Goal: Task Accomplishment & Management: Use online tool/utility

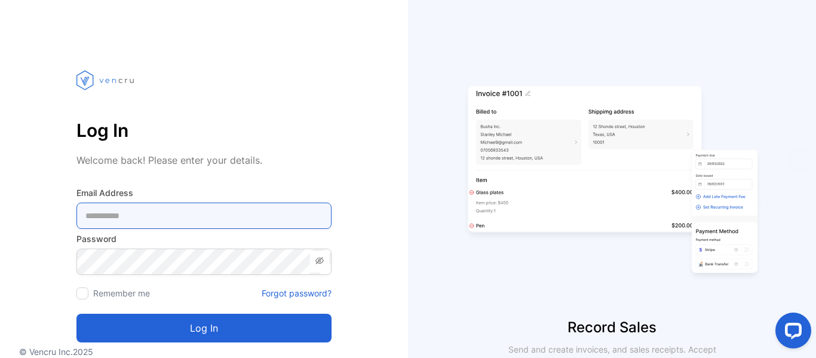
type Address-inputemail "**********"
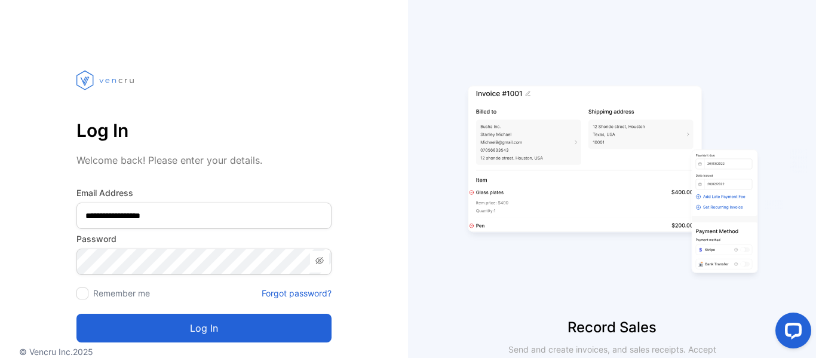
click at [219, 334] on button "Log in" at bounding box center [203, 327] width 255 height 29
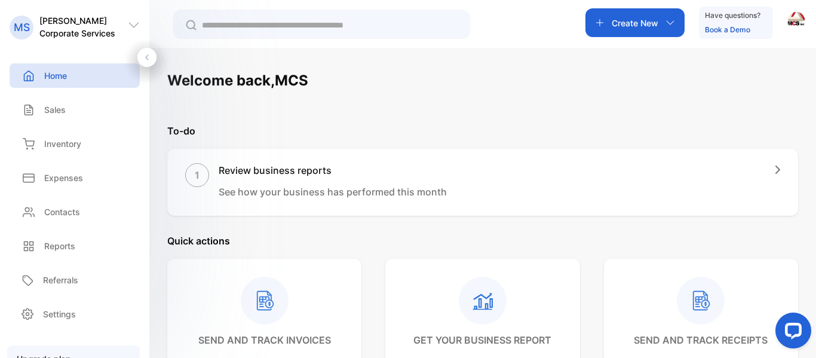
click at [669, 20] on icon "button" at bounding box center [670, 23] width 10 height 10
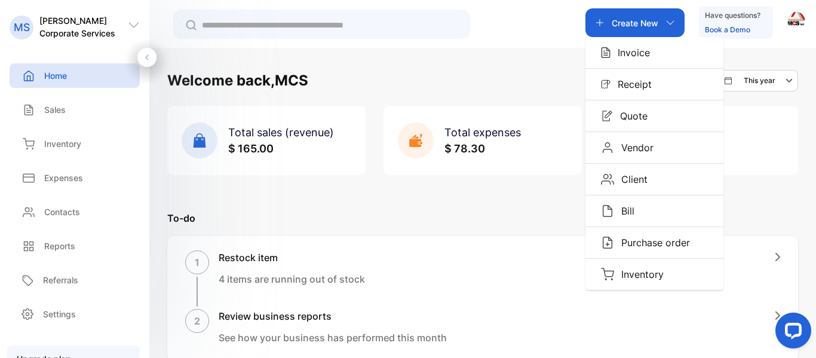
click at [633, 88] on p "Receipt" at bounding box center [630, 84] width 41 height 14
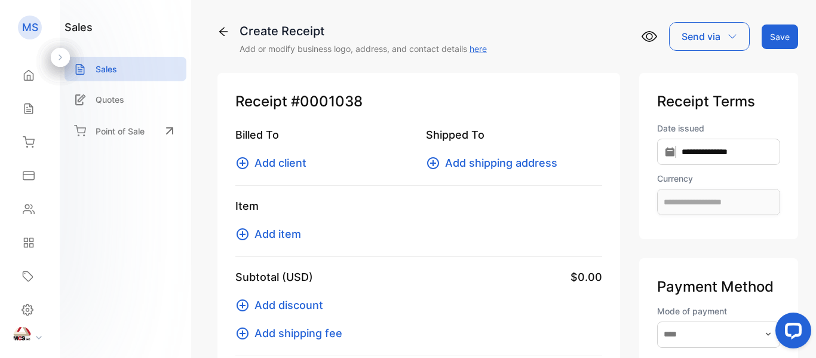
type input "**********"
click at [259, 171] on div "Billed To Add client Shipped To Add shipping address" at bounding box center [418, 156] width 367 height 59
click at [248, 165] on icon at bounding box center [242, 163] width 12 height 12
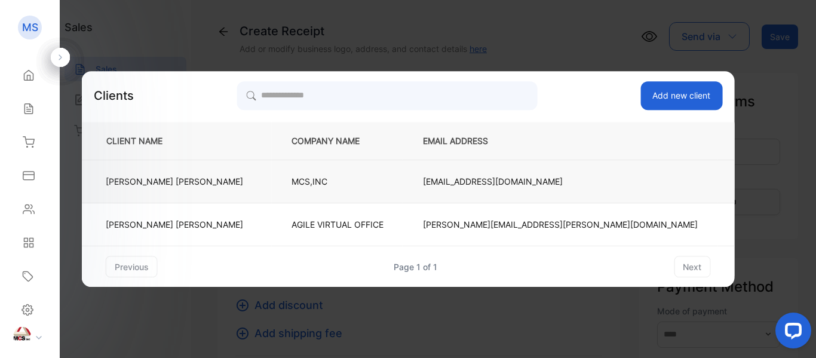
click at [224, 185] on p "[PERSON_NAME]" at bounding box center [174, 181] width 137 height 13
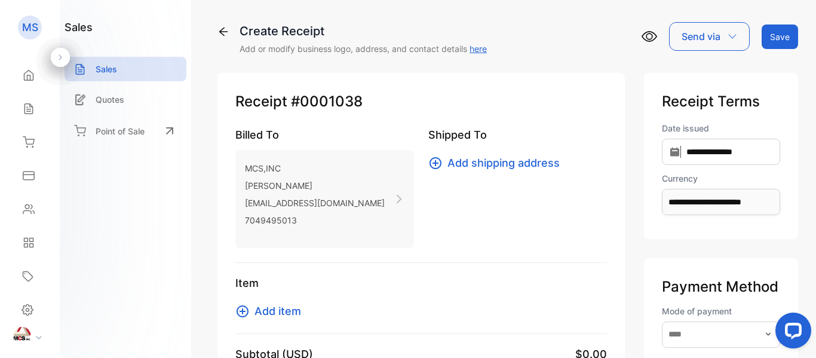
click at [239, 311] on icon at bounding box center [242, 311] width 14 height 14
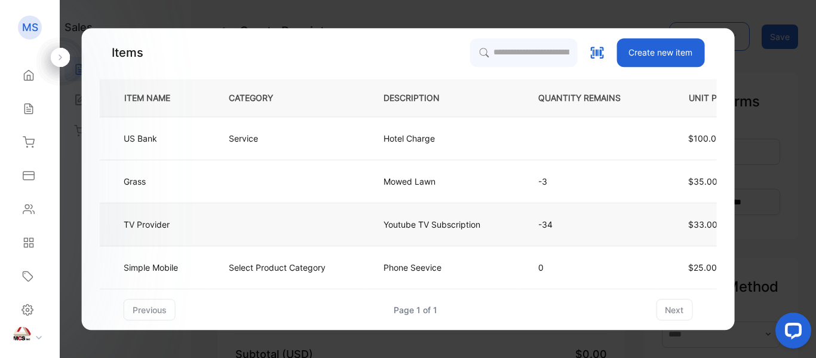
click at [224, 225] on td at bounding box center [286, 224] width 155 height 43
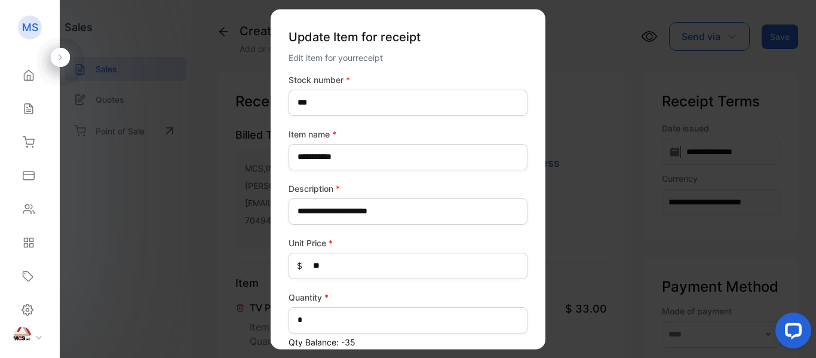
scroll to position [132, 0]
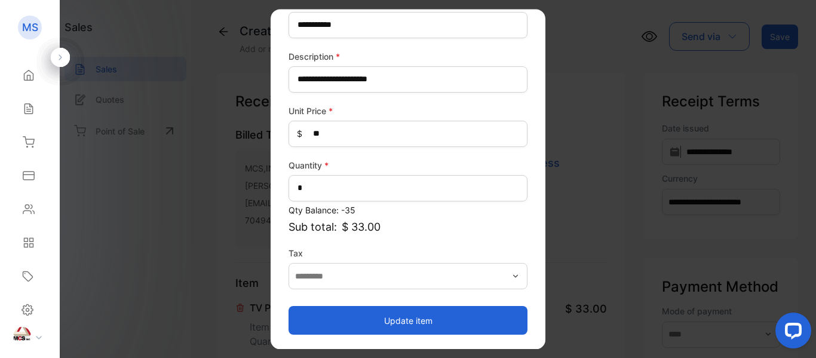
click at [425, 322] on button "Update item" at bounding box center [407, 320] width 239 height 29
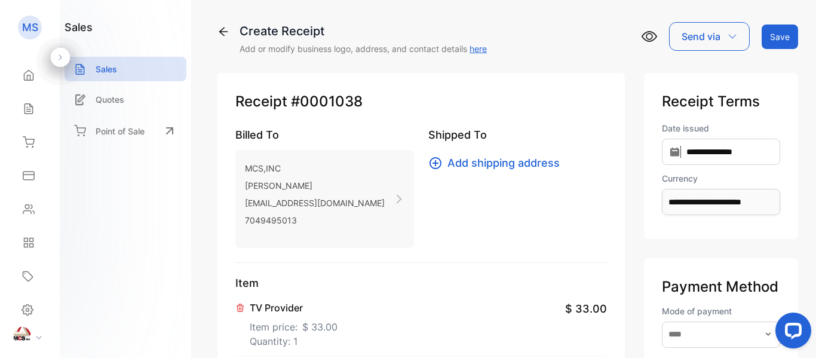
click at [215, 192] on div "**********" at bounding box center [507, 179] width 616 height 358
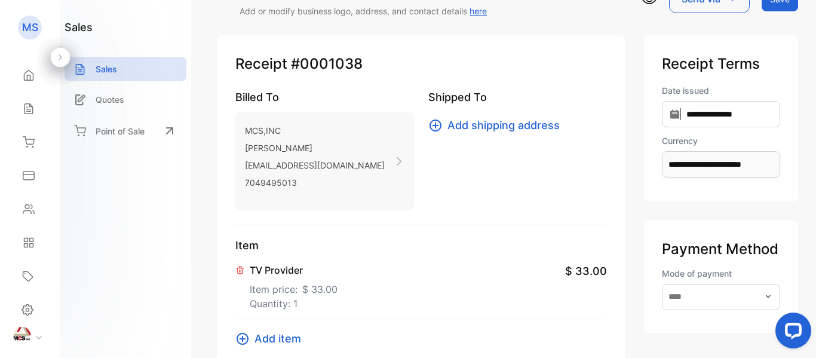
scroll to position [0, 0]
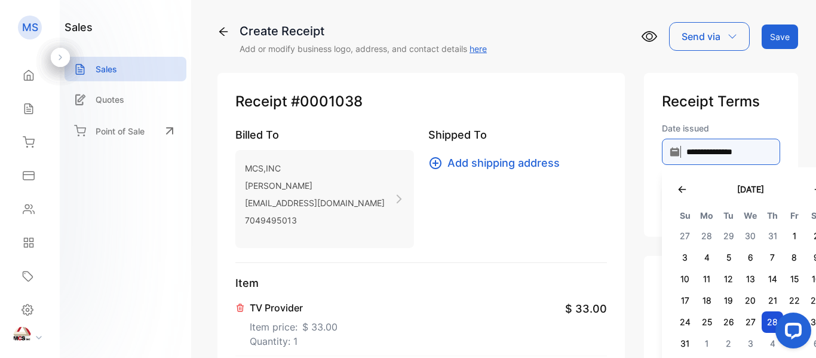
click at [662, 153] on input "**********" at bounding box center [721, 152] width 118 height 26
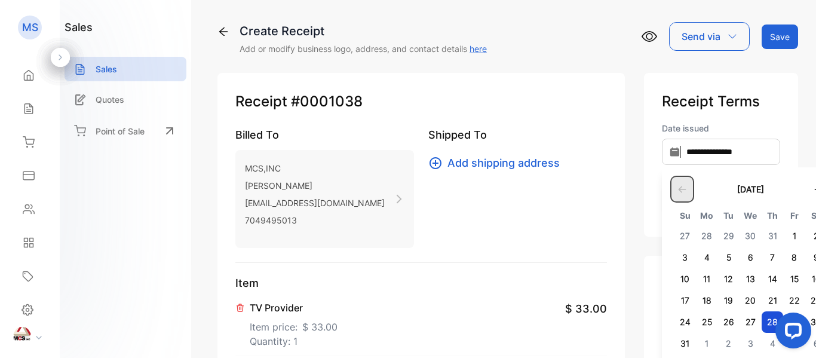
click at [677, 189] on icon "button" at bounding box center [682, 190] width 10 height 10
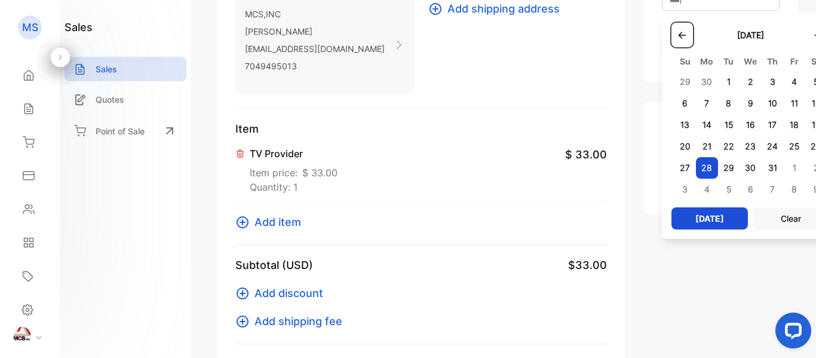
scroll to position [179, 0]
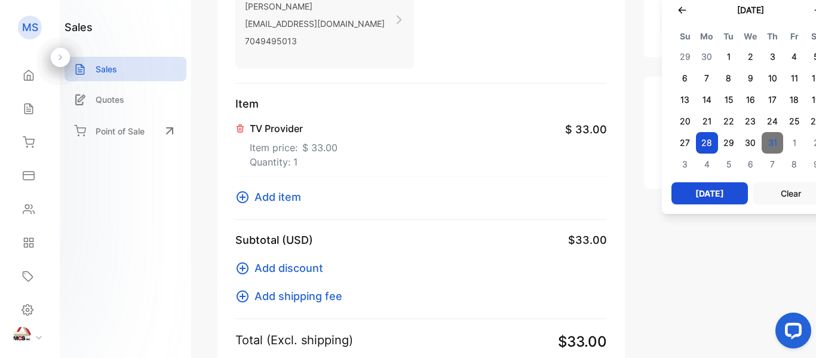
click at [761, 135] on span "31" at bounding box center [772, 142] width 22 height 21
type input "**********"
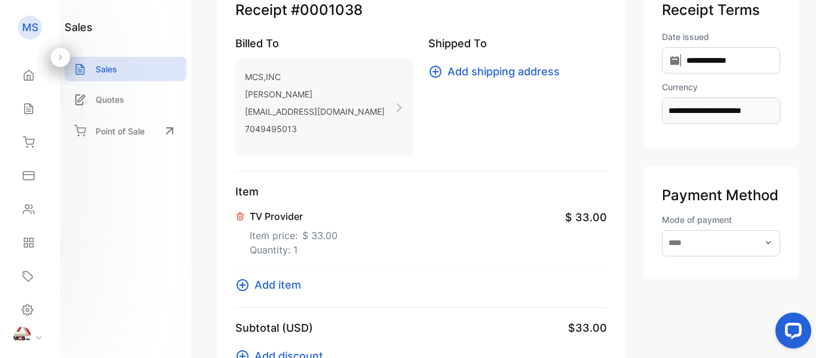
scroll to position [0, 0]
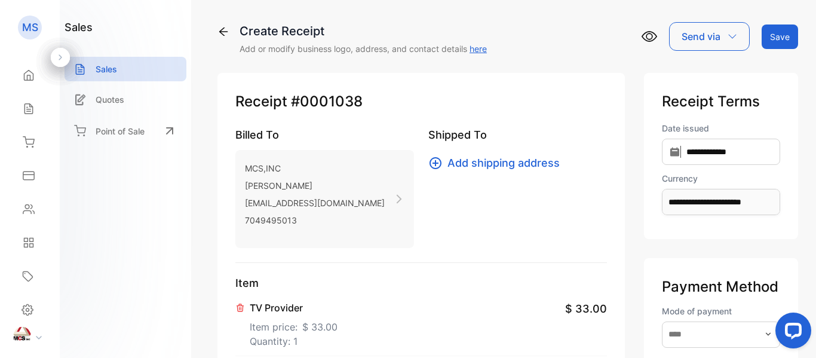
click at [764, 36] on button "Save" at bounding box center [779, 36] width 36 height 24
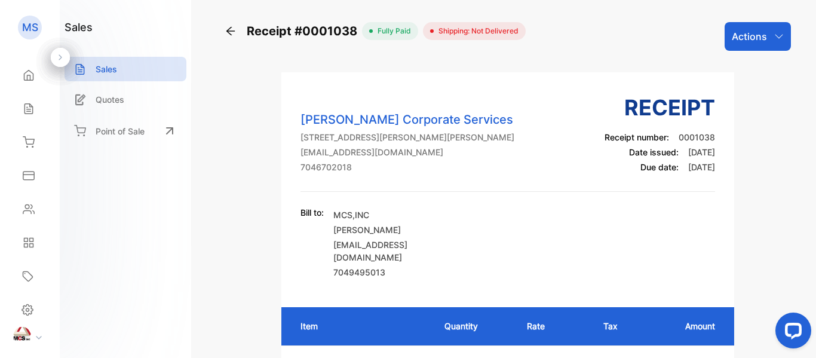
click at [775, 38] on icon "button" at bounding box center [778, 36] width 8 height 4
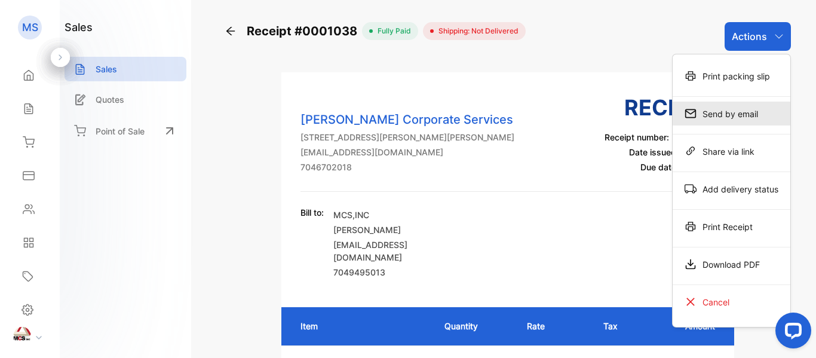
click at [753, 107] on div "Send by email" at bounding box center [731, 114] width 118 height 24
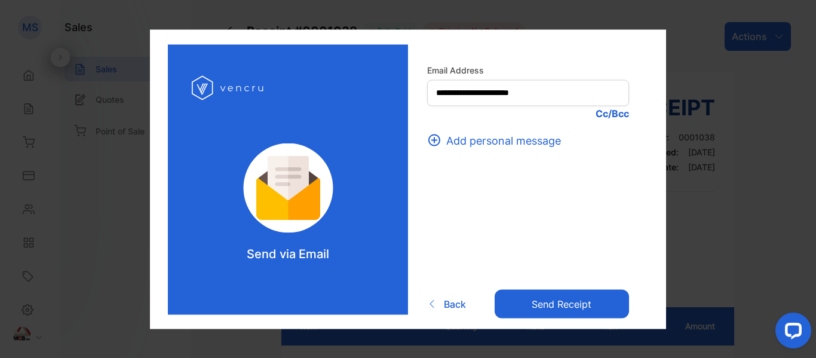
click at [616, 116] on p "Cc/Bcc" at bounding box center [528, 113] width 202 height 14
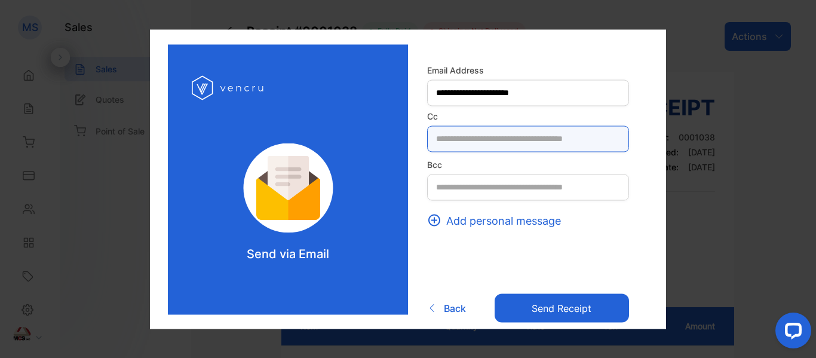
click at [445, 136] on input "text" at bounding box center [528, 138] width 202 height 26
type input "**********"
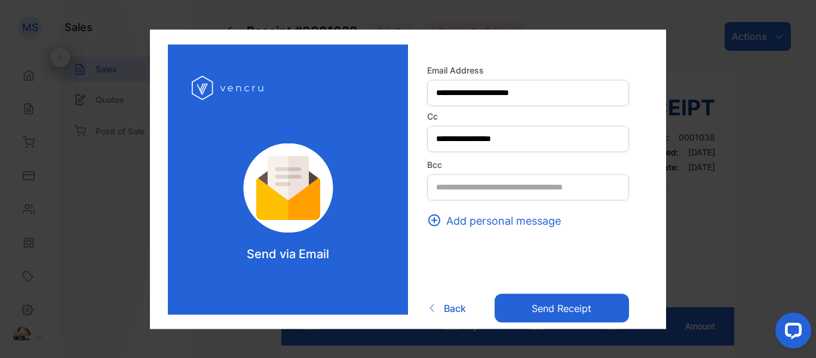
click at [451, 161] on label "Bcc" at bounding box center [528, 164] width 202 height 13
click at [533, 315] on button "Send receipt" at bounding box center [561, 308] width 134 height 29
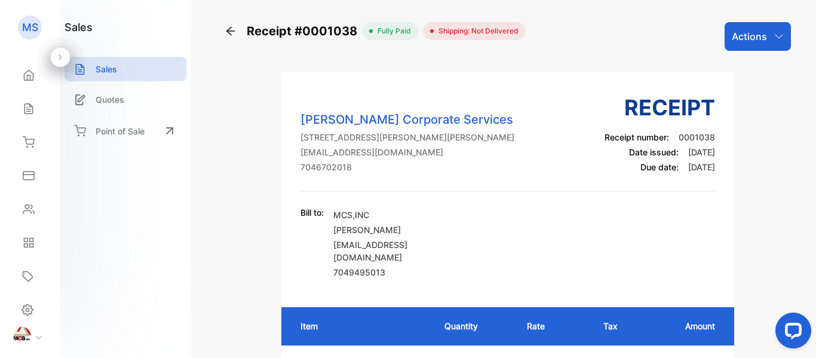
click at [774, 38] on icon "button" at bounding box center [779, 37] width 10 height 10
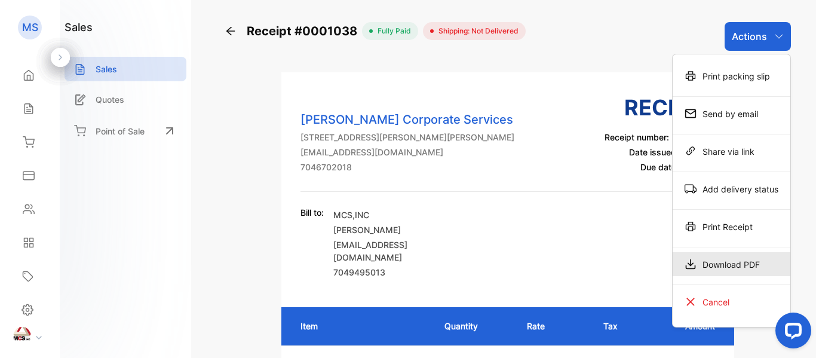
click at [674, 257] on div "Download PDF" at bounding box center [731, 264] width 118 height 24
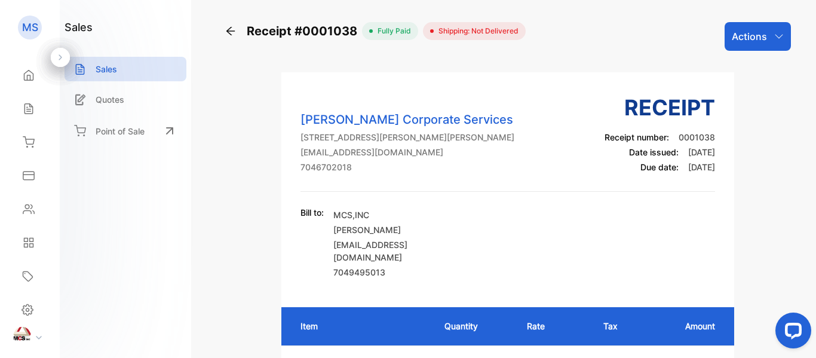
click at [226, 27] on icon at bounding box center [231, 31] width 12 height 12
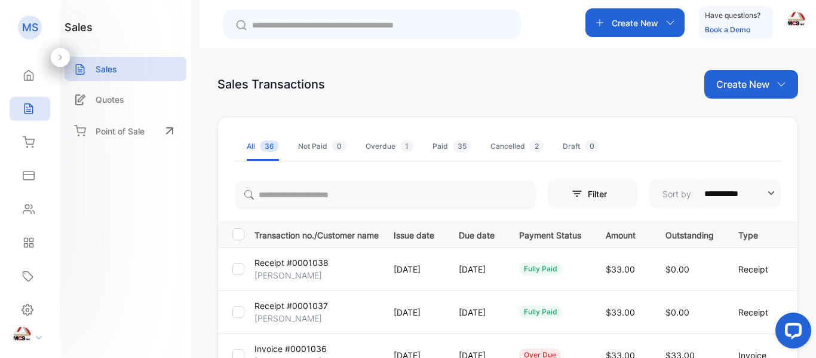
click at [665, 25] on icon "button" at bounding box center [670, 23] width 10 height 10
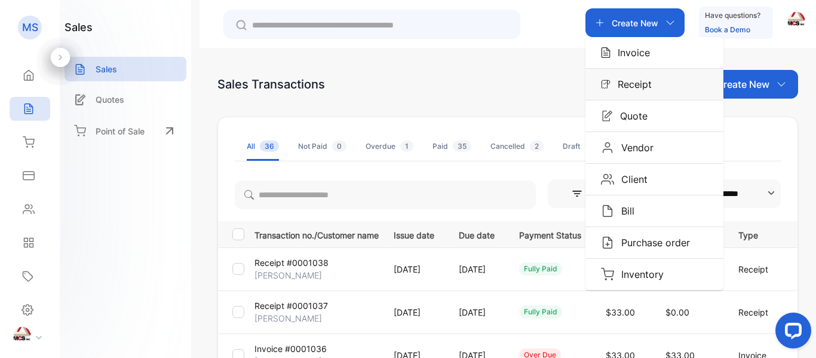
click at [635, 92] on div "Receipt" at bounding box center [654, 84] width 138 height 31
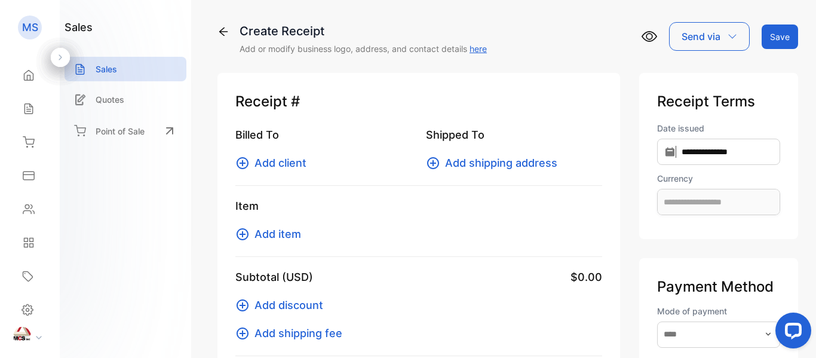
type input "**********"
click at [236, 161] on icon at bounding box center [242, 163] width 14 height 14
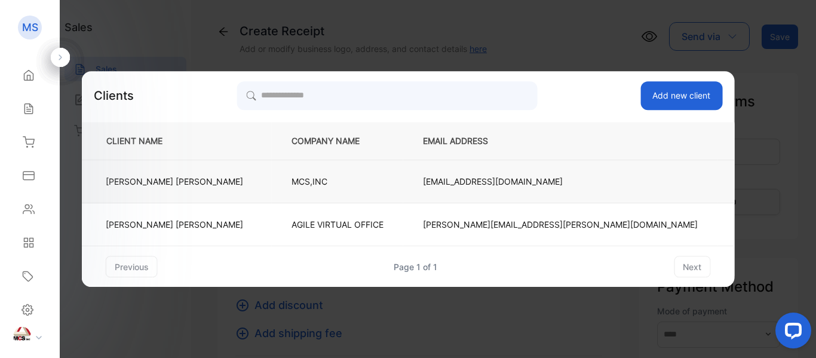
click at [245, 186] on td "[PERSON_NAME]" at bounding box center [177, 181] width 190 height 43
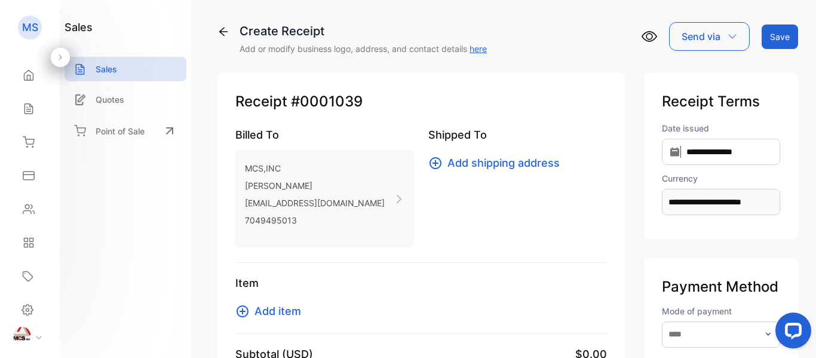
click at [247, 311] on icon at bounding box center [242, 311] width 12 height 12
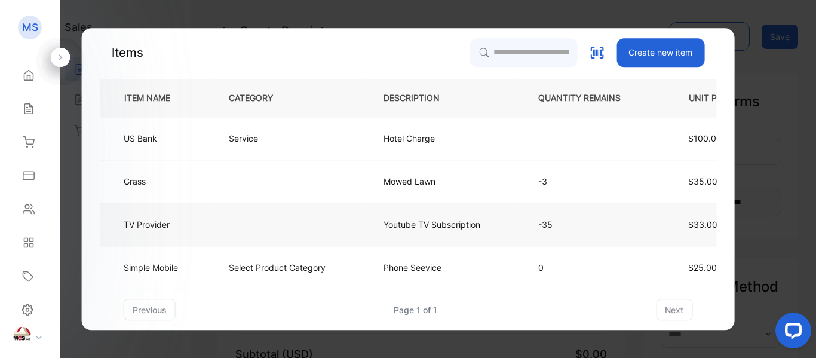
click at [241, 222] on td at bounding box center [286, 224] width 155 height 43
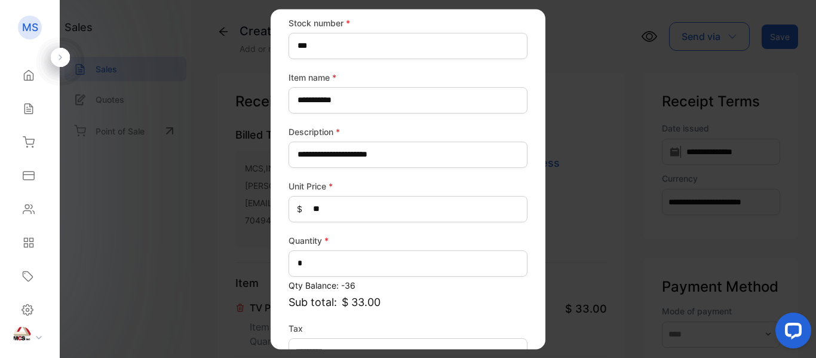
scroll to position [132, 0]
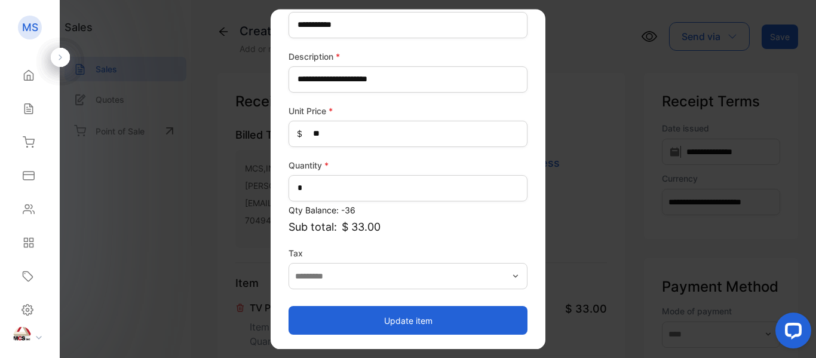
click at [403, 313] on button "Update item" at bounding box center [407, 320] width 239 height 29
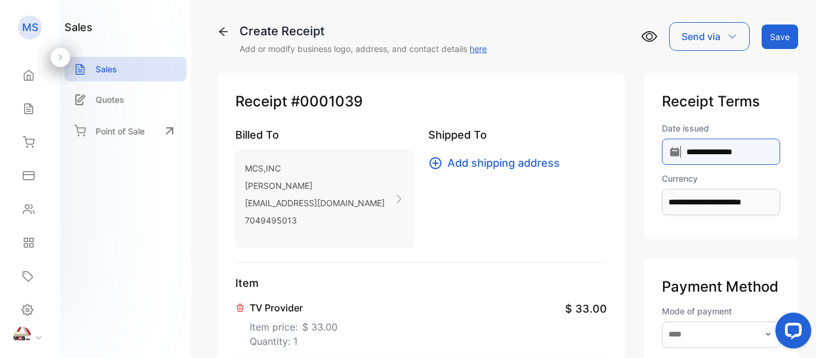
click at [662, 149] on input "**********" at bounding box center [721, 152] width 118 height 26
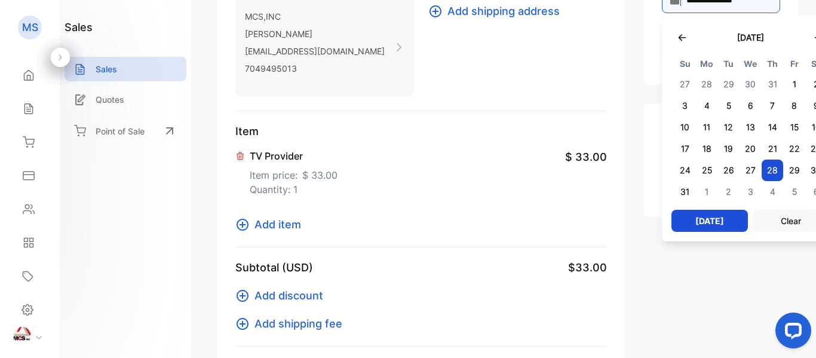
scroll to position [179, 0]
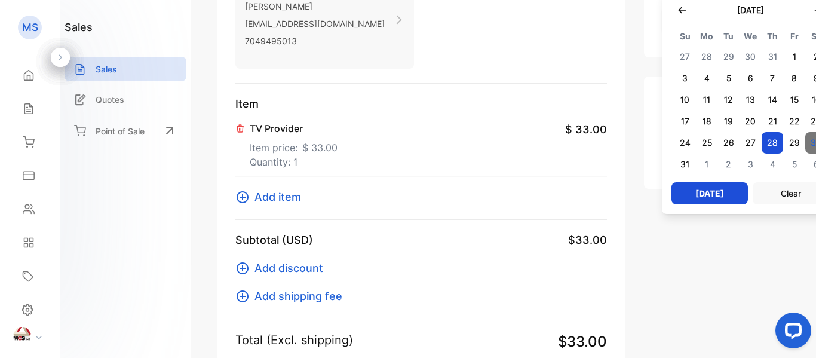
click at [805, 139] on span "30" at bounding box center [816, 142] width 22 height 21
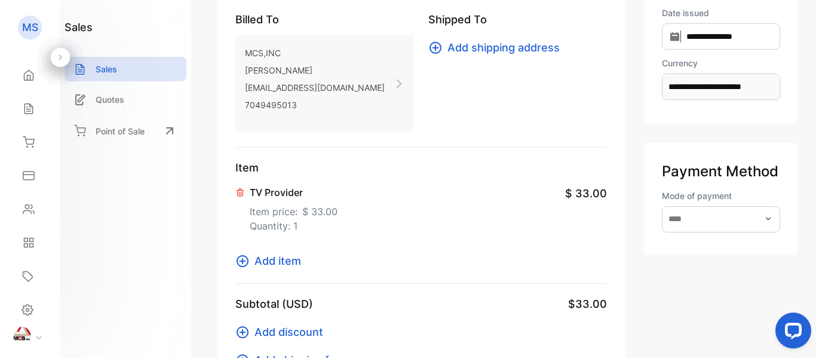
scroll to position [119, 0]
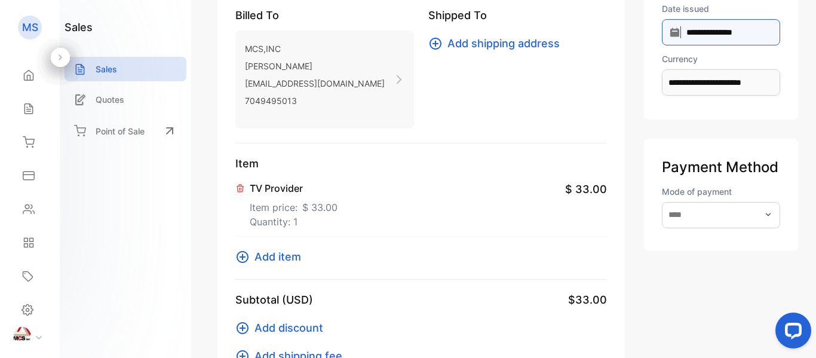
click at [662, 35] on input "**********" at bounding box center [721, 32] width 118 height 26
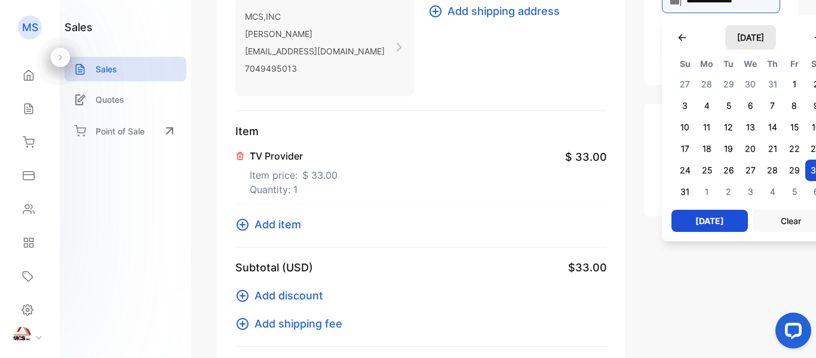
scroll to position [179, 0]
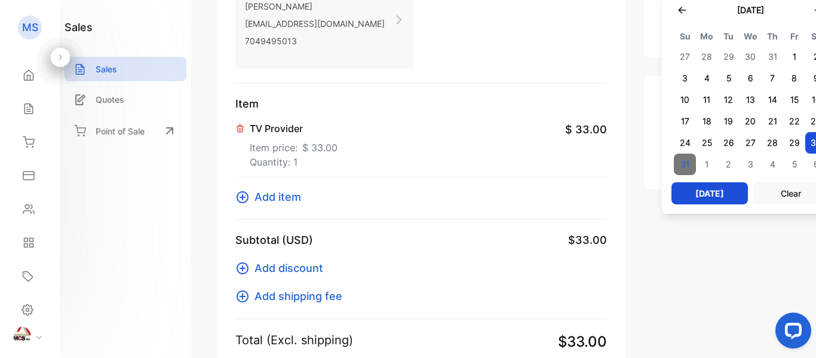
click at [674, 170] on span "31" at bounding box center [685, 163] width 22 height 21
type input "**********"
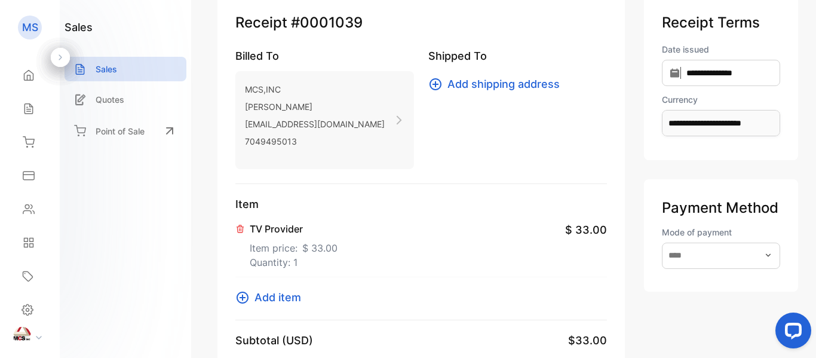
scroll to position [0, 0]
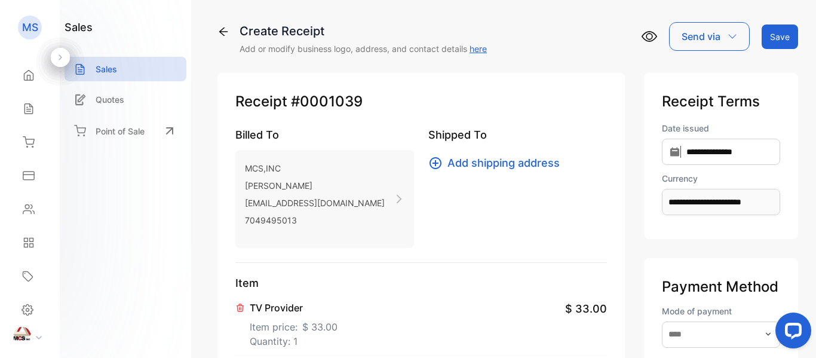
click at [783, 31] on button "Save" at bounding box center [779, 36] width 36 height 24
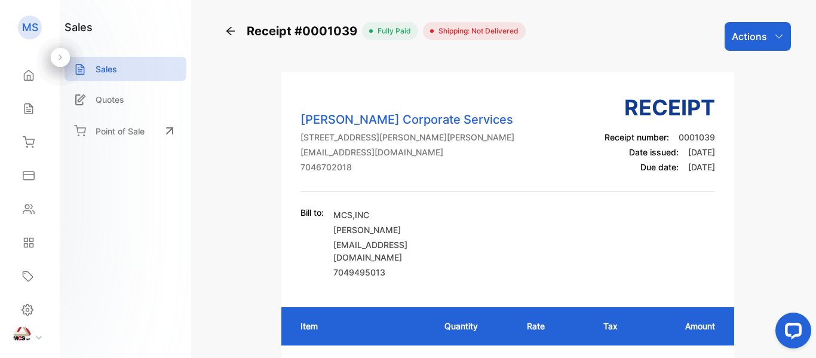
click at [771, 30] on div "Actions" at bounding box center [757, 36] width 66 height 29
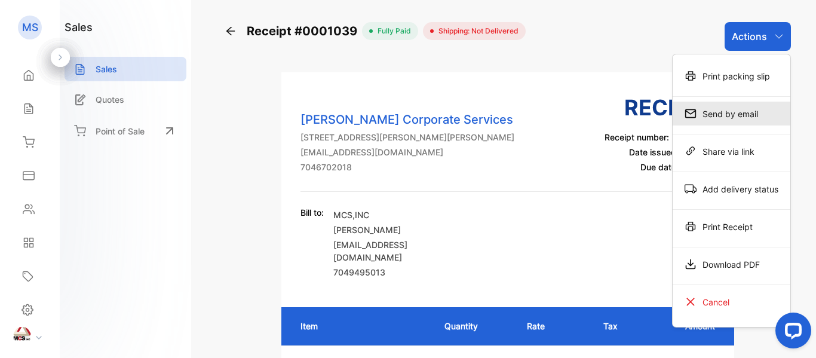
click at [740, 114] on div "Send by email" at bounding box center [731, 114] width 118 height 24
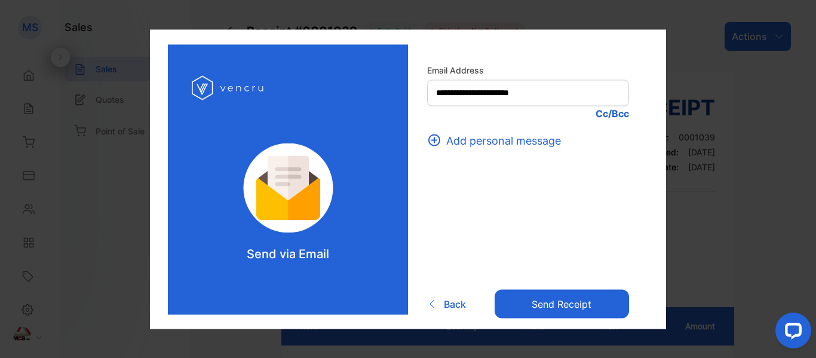
click at [602, 110] on p "Cc/Bcc" at bounding box center [528, 113] width 202 height 14
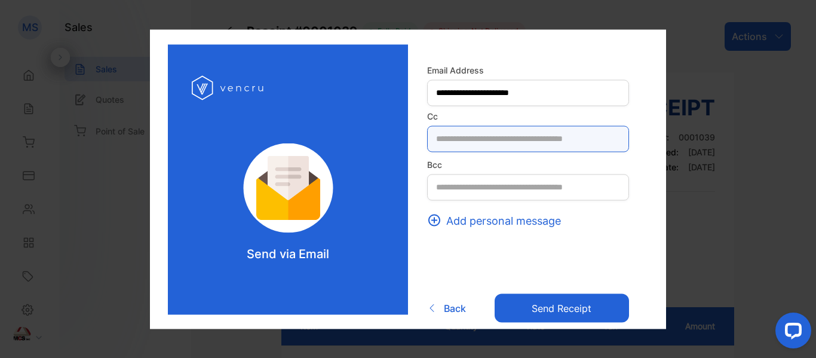
click at [486, 139] on input "text" at bounding box center [528, 138] width 202 height 26
type input "**********"
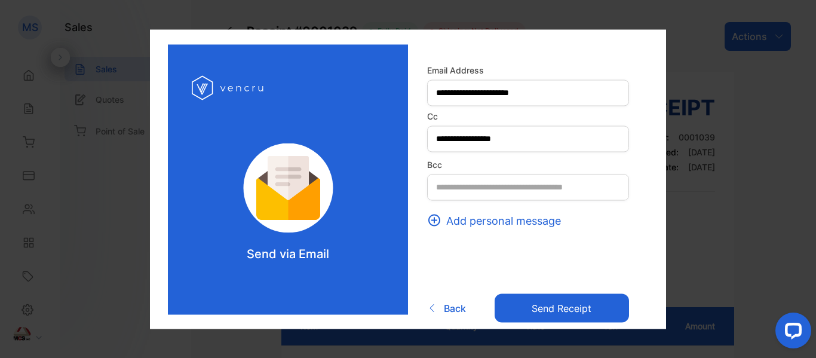
click at [514, 308] on button "Send receipt" at bounding box center [561, 308] width 134 height 29
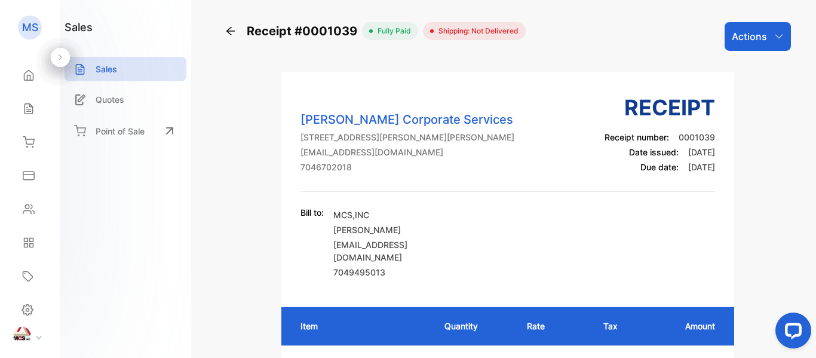
click at [774, 32] on icon "button" at bounding box center [779, 37] width 10 height 10
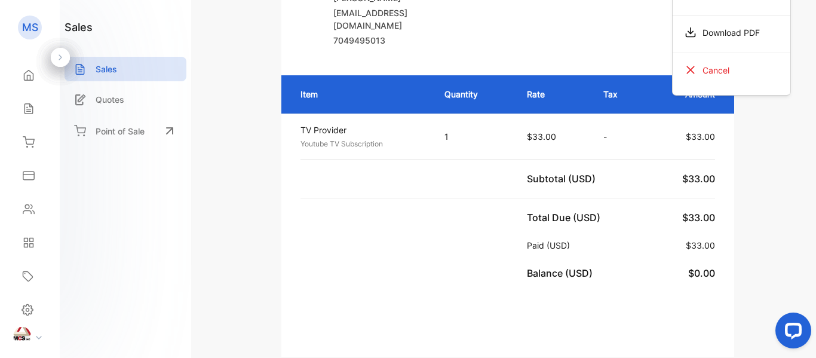
scroll to position [239, 0]
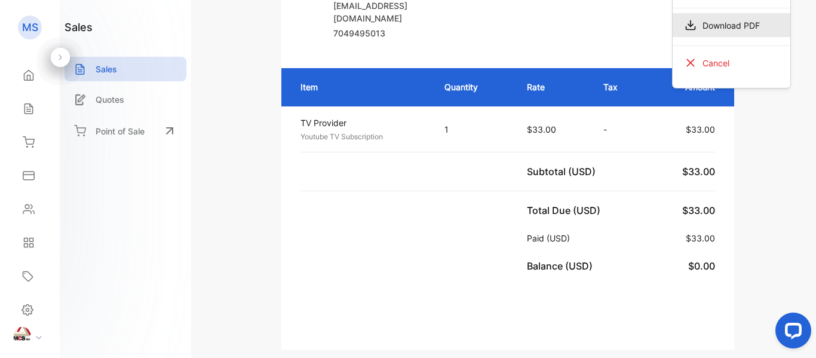
click at [756, 24] on div "Download PDF" at bounding box center [731, 25] width 118 height 24
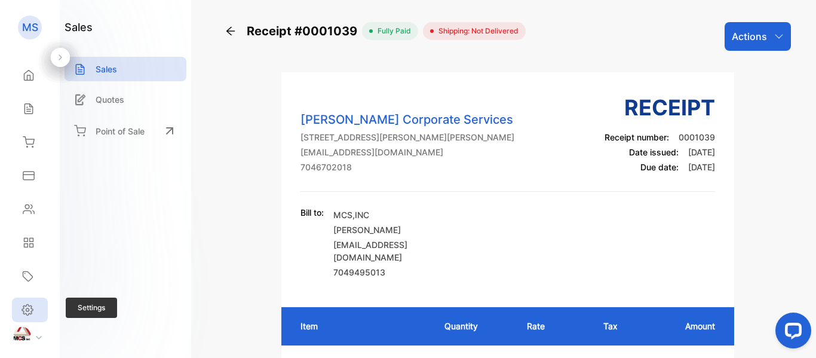
click at [28, 309] on icon at bounding box center [27, 309] width 3 height 3
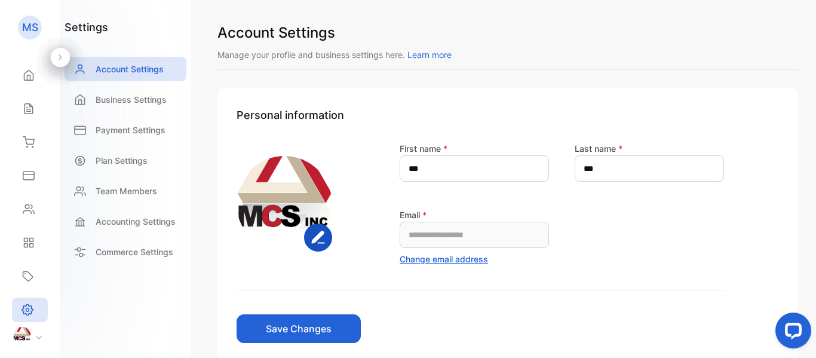
click at [27, 331] on img at bounding box center [22, 336] width 18 height 18
click at [90, 324] on p "Log out" at bounding box center [94, 322] width 25 height 11
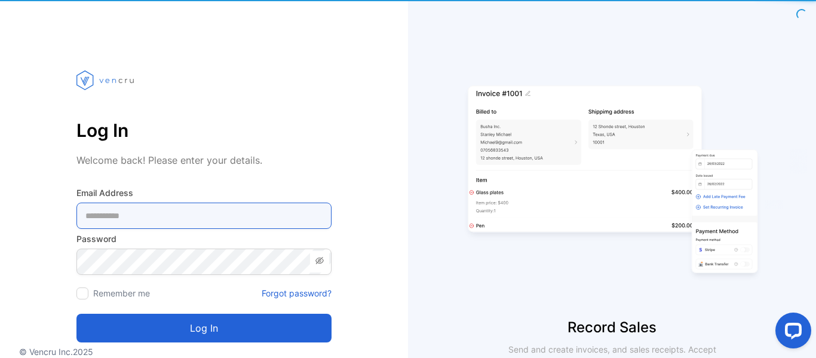
type Address-inputemail "**********"
